Goal: Find specific page/section: Find specific page/section

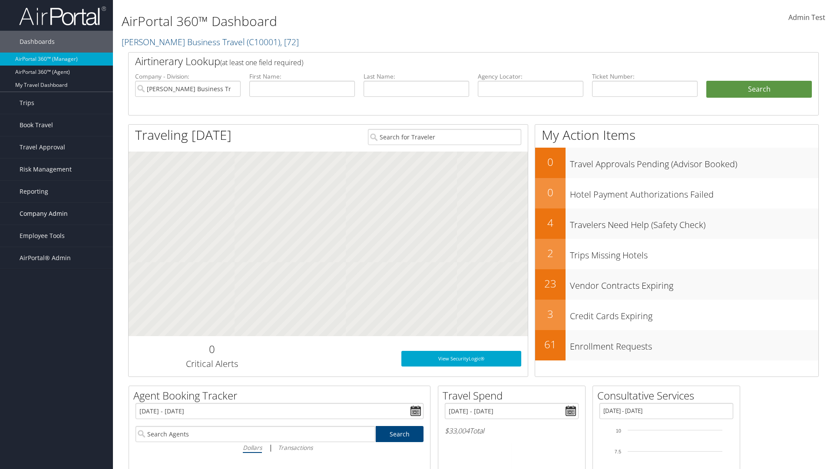
click at [56, 214] on span "Company Admin" at bounding box center [44, 214] width 48 height 22
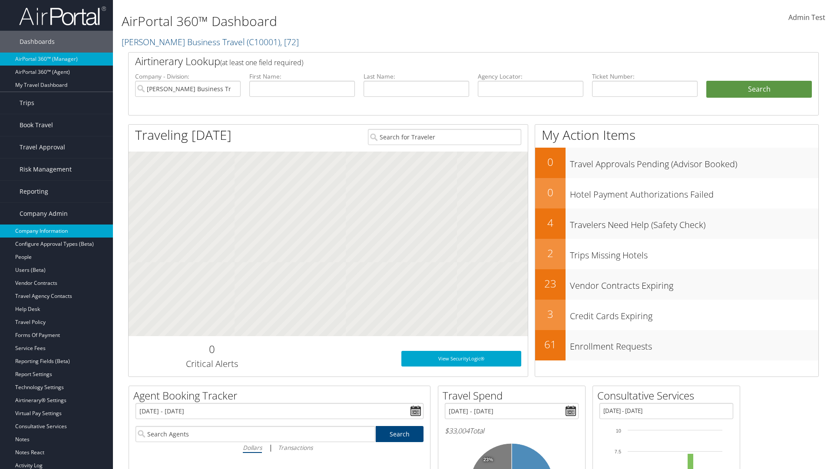
click at [56, 231] on link "Company Information" at bounding box center [56, 230] width 113 height 13
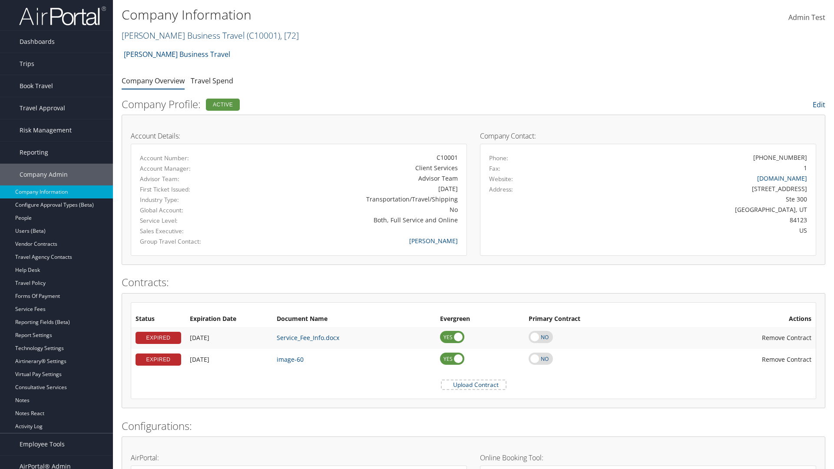
click at [179, 35] on link "[PERSON_NAME] Business Travel ( C10001 ) , [ 72 ]" at bounding box center [210, 36] width 177 height 12
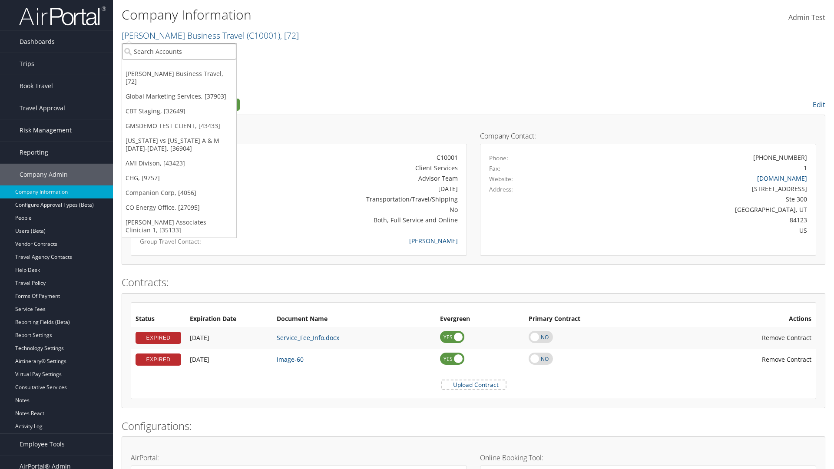
click at [179, 51] on input "search" at bounding box center [179, 51] width 114 height 16
type input "[PERSON_NAME] Business Travel"
click at [191, 67] on div "[PERSON_NAME] Business Travel (C10001), [72]" at bounding box center [191, 67] width 148 height 8
